Goal: Browse casually

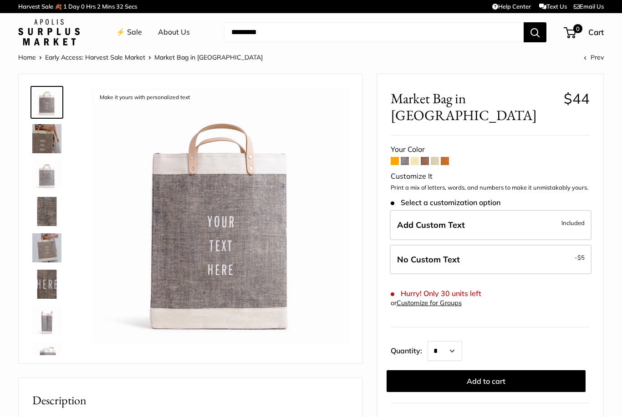
click at [394, 157] on span at bounding box center [394, 161] width 8 height 8
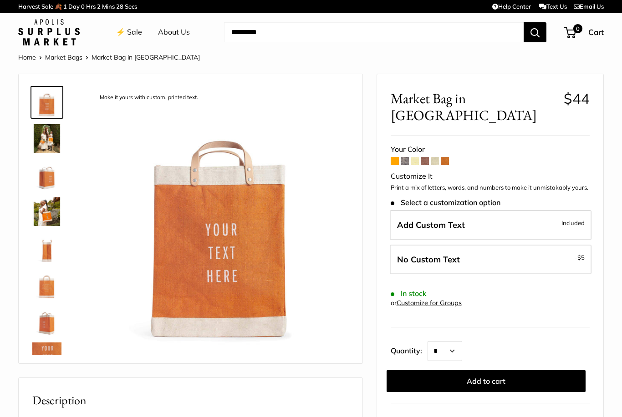
click at [406, 157] on span at bounding box center [404, 161] width 8 height 8
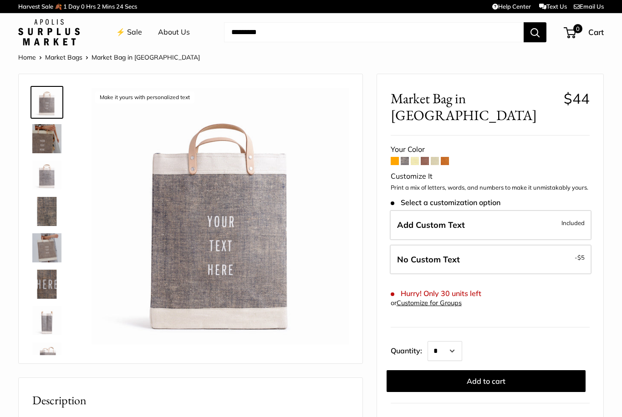
click at [415, 157] on span at bounding box center [415, 161] width 8 height 8
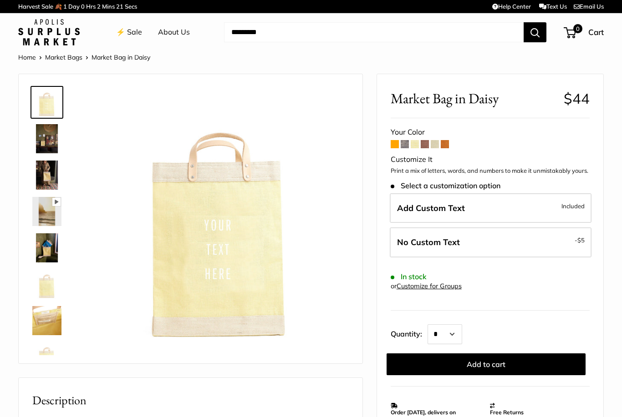
click at [448, 145] on span at bounding box center [445, 144] width 8 height 8
